Goal: Transaction & Acquisition: Book appointment/travel/reservation

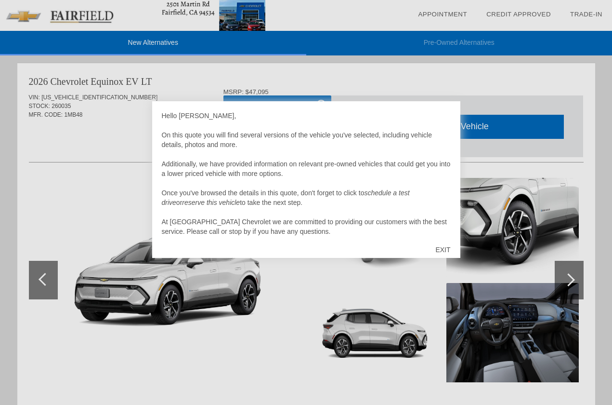
scroll to position [10, 0]
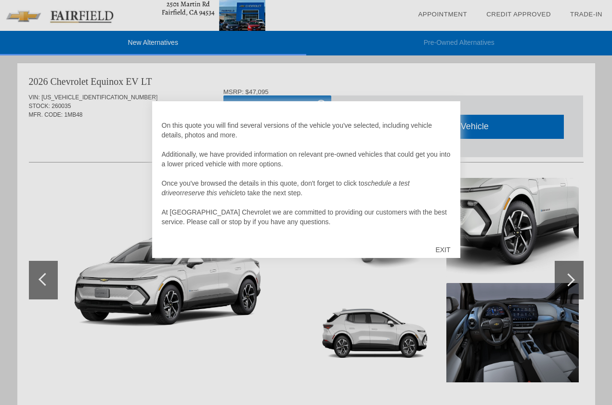
click at [442, 249] on div "EXIT" at bounding box center [443, 249] width 34 height 29
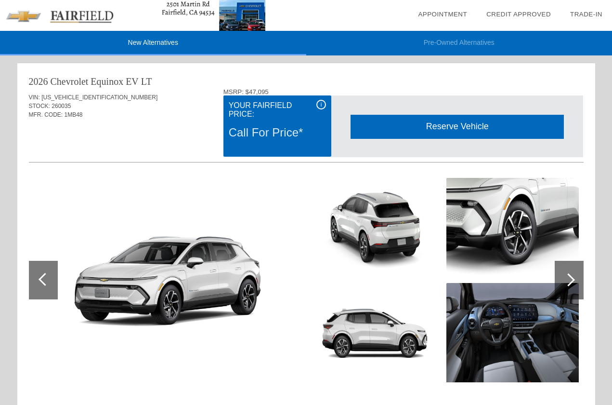
drag, startPoint x: 612, startPoint y: 146, endPoint x: 615, endPoint y: 211, distance: 65.1
click at [609, 222] on div "New Alternatives Pre-Owned Alternatives date_range Appointment check_box Credit…" at bounding box center [306, 323] width 612 height 646
click at [187, 178] on div at bounding box center [165, 280] width 273 height 204
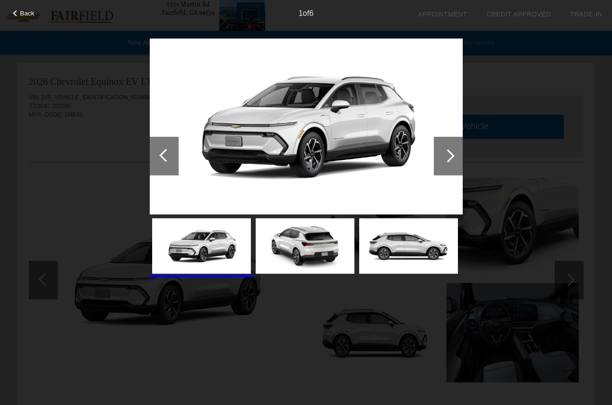
click at [22, 13] on span "Back" at bounding box center [27, 13] width 14 height 7
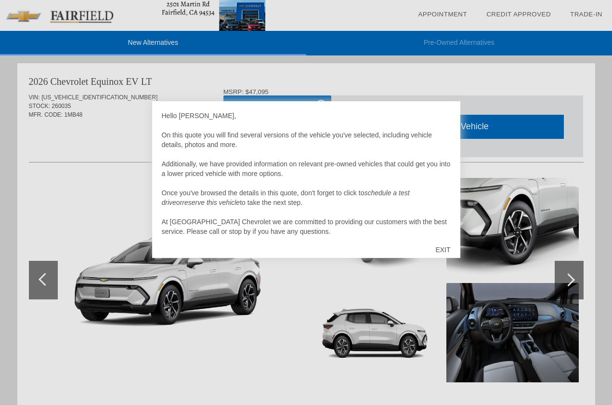
click at [443, 250] on div "EXIT" at bounding box center [443, 249] width 34 height 29
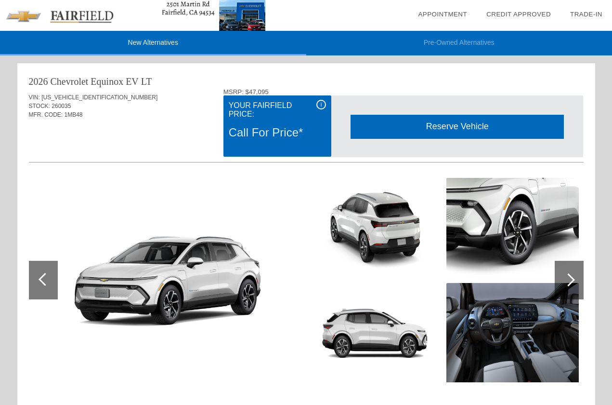
click at [322, 105] on div "i" at bounding box center [322, 105] width 10 height 10
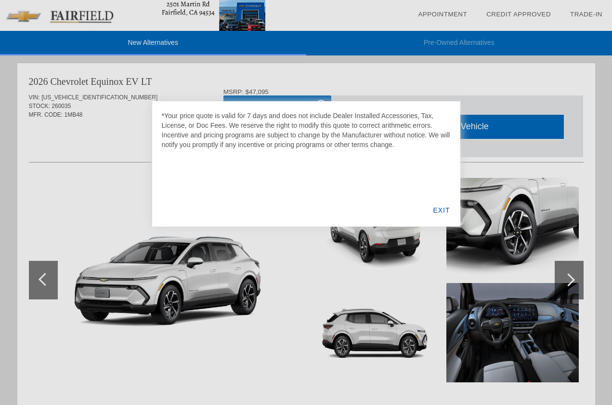
click at [89, 180] on div at bounding box center [306, 202] width 612 height 405
click at [444, 211] on div "EXIT" at bounding box center [441, 210] width 37 height 33
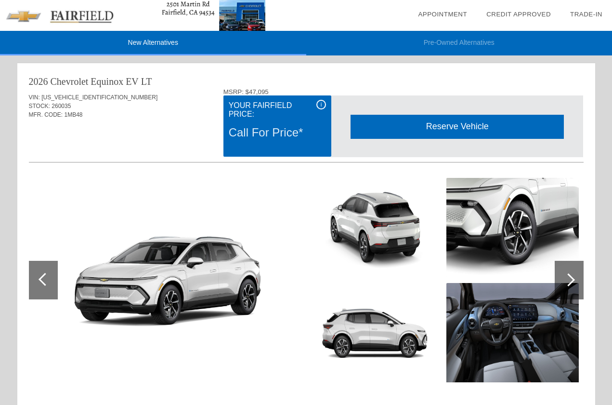
click at [321, 106] on div "i" at bounding box center [322, 105] width 10 height 10
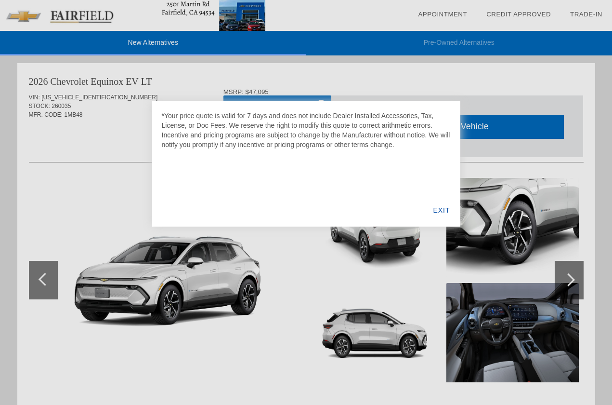
drag, startPoint x: 439, startPoint y: 205, endPoint x: 454, endPoint y: 191, distance: 20.1
click at [441, 205] on div "EXIT" at bounding box center [441, 210] width 37 height 33
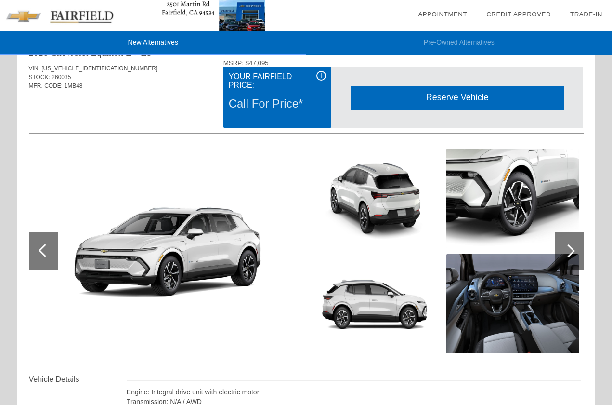
scroll to position [45, 0]
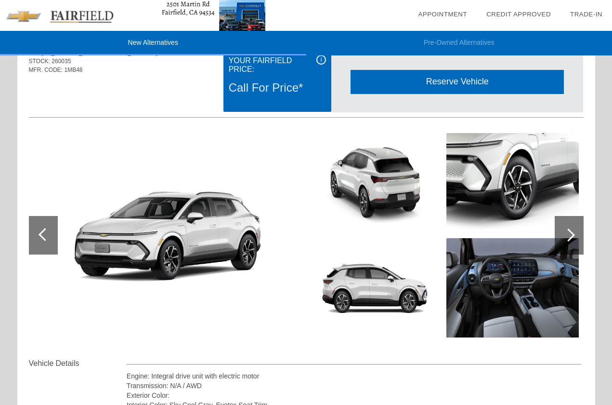
click at [535, 266] on img at bounding box center [513, 287] width 133 height 99
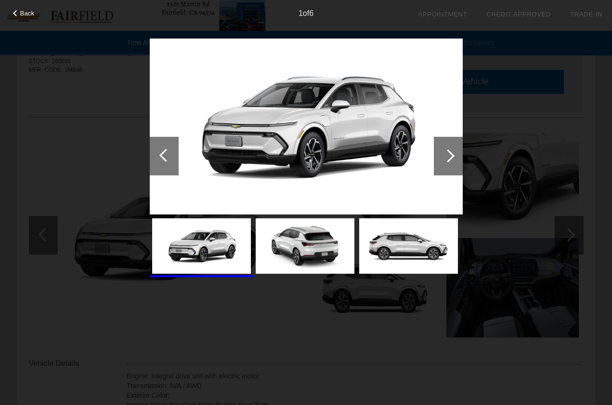
click at [443, 152] on div at bounding box center [448, 155] width 29 height 39
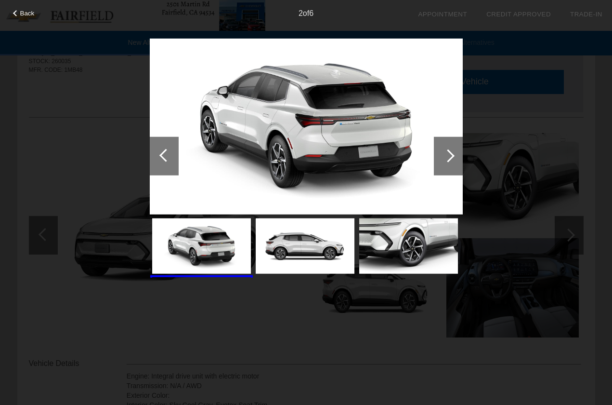
click at [445, 152] on div at bounding box center [448, 155] width 13 height 13
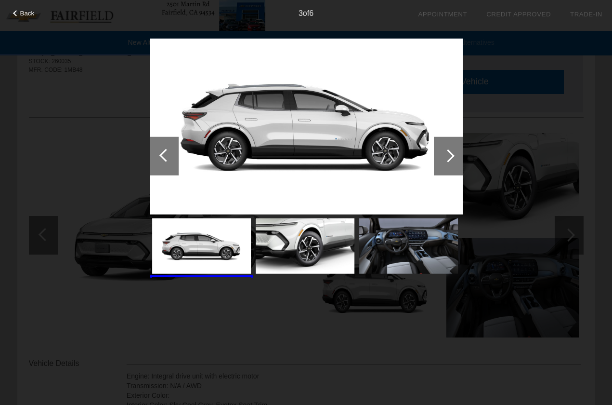
click at [446, 152] on div at bounding box center [448, 155] width 13 height 13
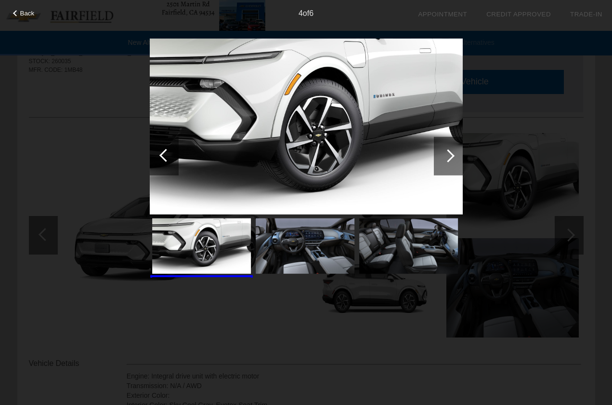
click at [369, 242] on img at bounding box center [408, 245] width 99 height 55
drag, startPoint x: 261, startPoint y: 244, endPoint x: 291, endPoint y: 245, distance: 29.9
click at [262, 244] on img at bounding box center [305, 245] width 99 height 55
click at [291, 245] on img at bounding box center [305, 245] width 99 height 55
click at [449, 156] on div at bounding box center [448, 155] width 13 height 13
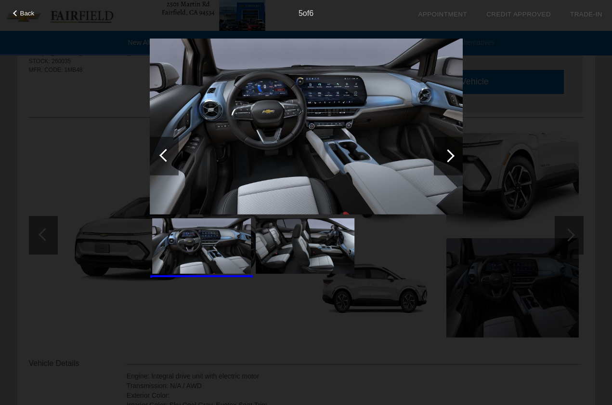
click at [449, 156] on div at bounding box center [448, 155] width 13 height 13
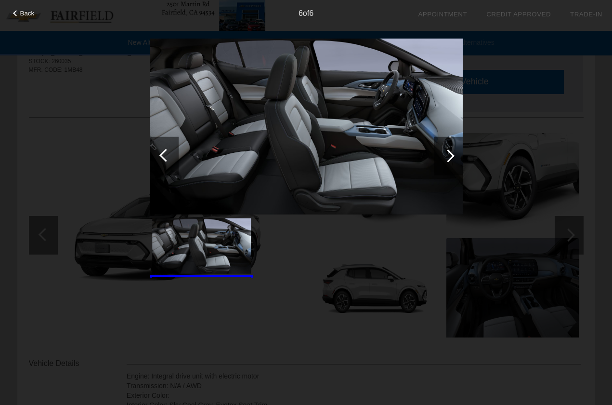
click at [160, 159] on div at bounding box center [164, 155] width 29 height 39
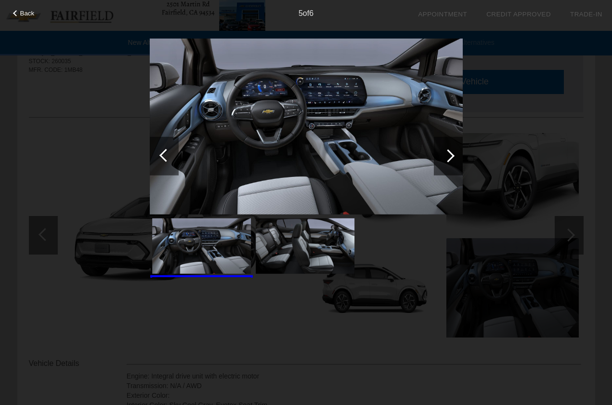
click at [449, 156] on div at bounding box center [448, 155] width 13 height 13
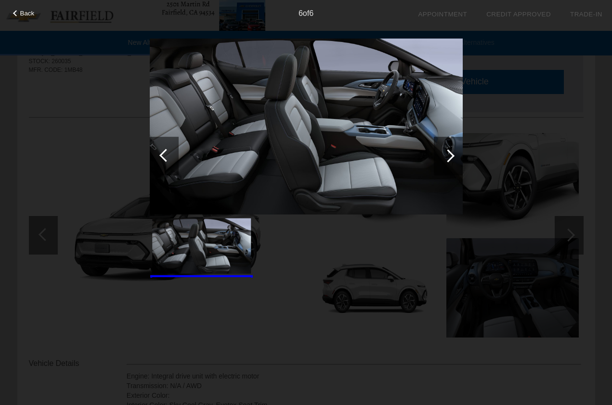
click at [454, 156] on div at bounding box center [448, 155] width 13 height 13
click at [451, 152] on div at bounding box center [448, 155] width 13 height 13
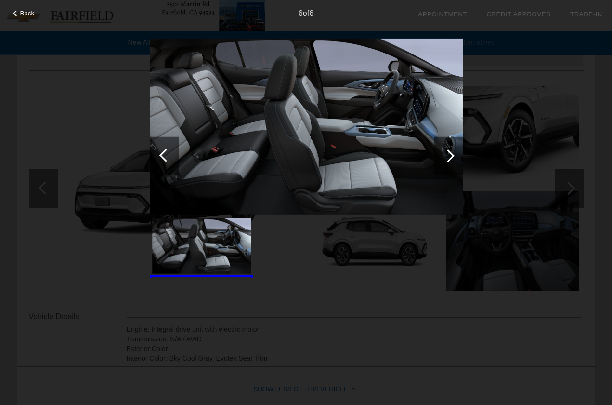
scroll to position [0, 0]
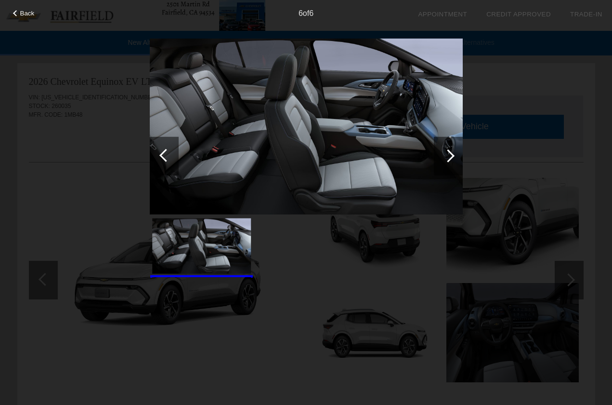
click at [453, 158] on div at bounding box center [448, 155] width 29 height 39
click at [20, 9] on div "6 of 6" at bounding box center [306, 9] width 612 height 19
click at [21, 10] on span "Back" at bounding box center [27, 13] width 14 height 7
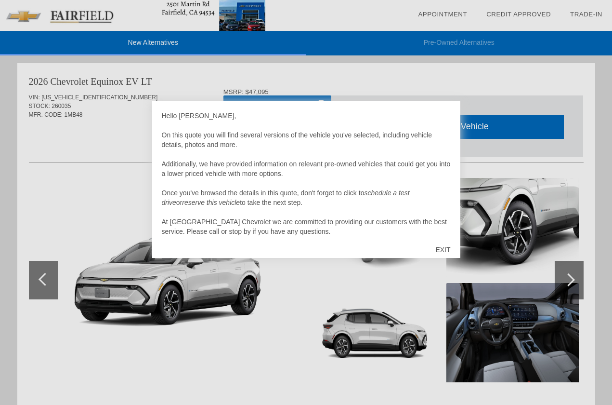
click at [446, 246] on div "EXIT" at bounding box center [443, 249] width 34 height 29
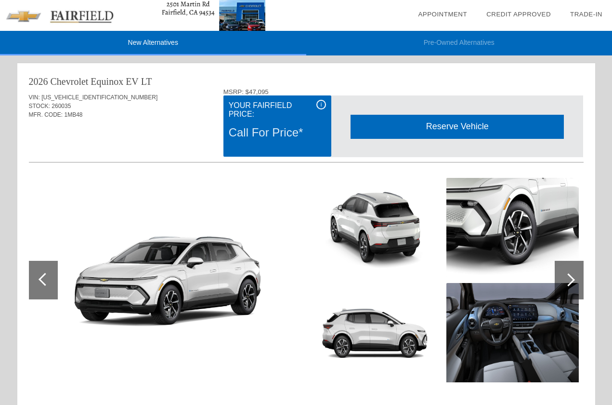
click at [452, 126] on div "Reserve Vehicle" at bounding box center [457, 127] width 213 height 24
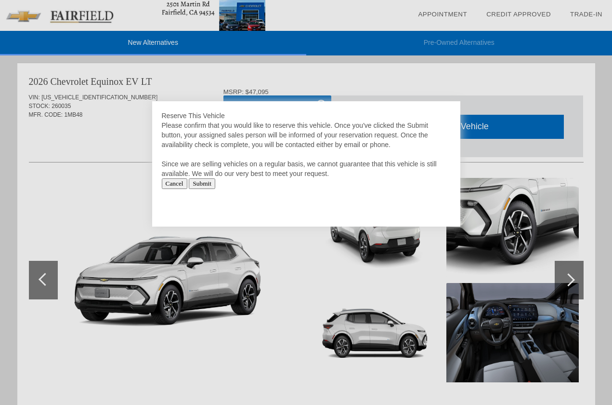
click at [215, 187] on input "Submit" at bounding box center [202, 183] width 27 height 11
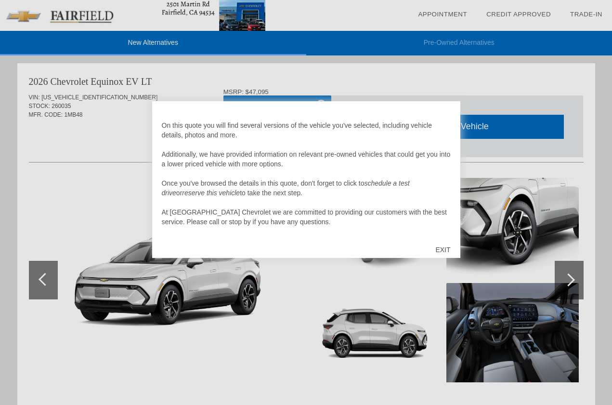
scroll to position [5, 0]
